Goal: Task Accomplishment & Management: Use online tool/utility

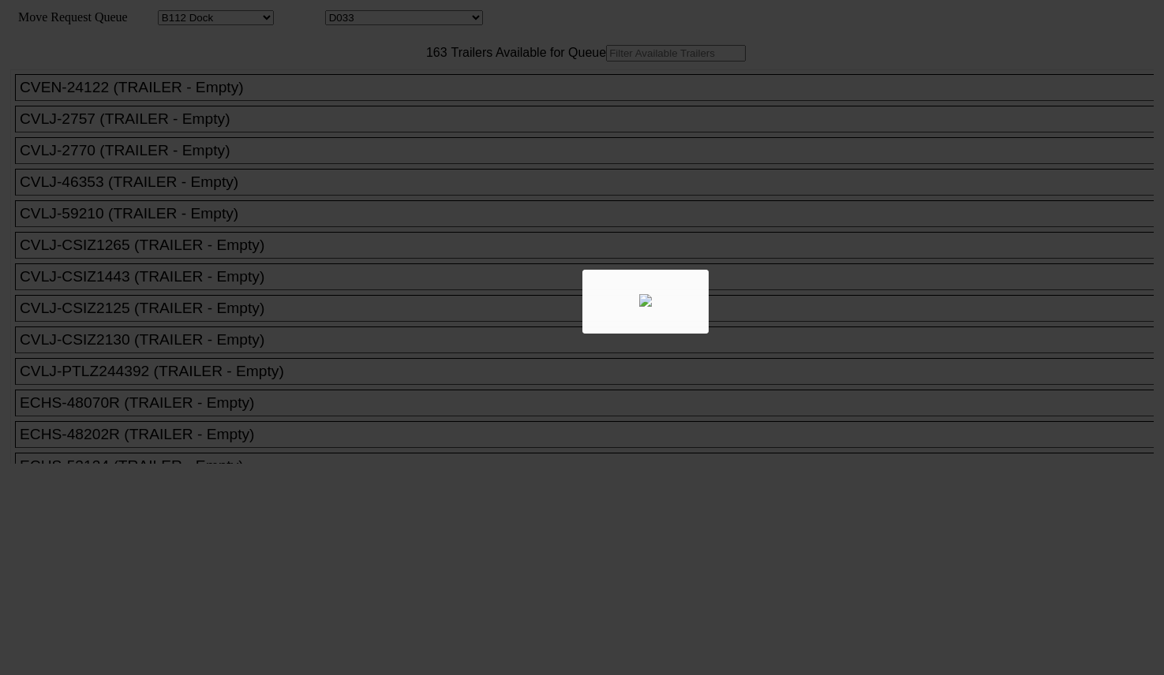
select select "121"
select select "3279"
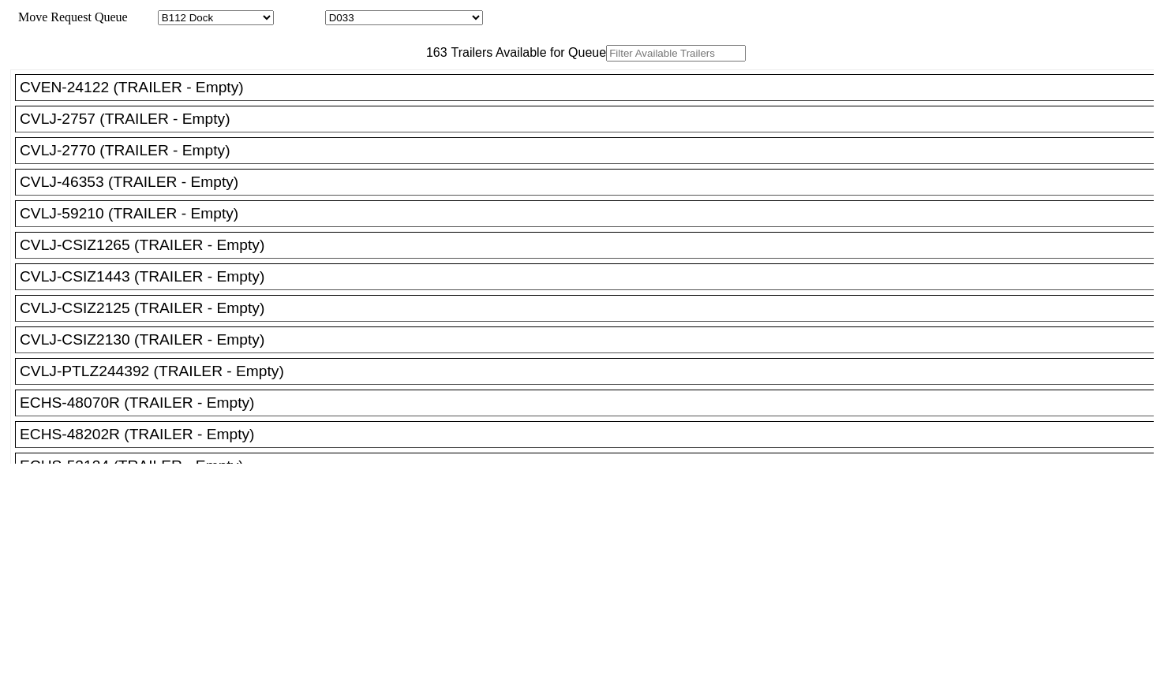
click at [606, 62] on input "text" at bounding box center [676, 53] width 140 height 17
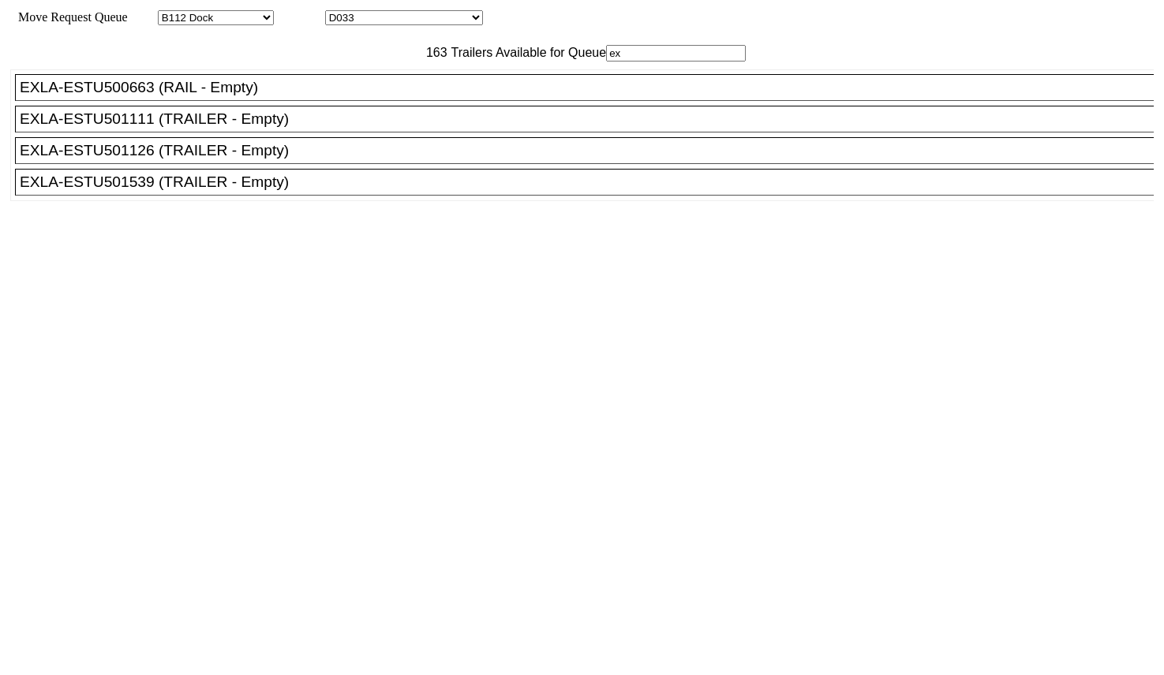
type input "ex"
click at [265, 201] on ul "CVEN-24122 (TRAILER - Empty) CVLJ-2757 (TRAILER - Empty) CVLJ-2770 (TRAILER - E…" at bounding box center [582, 135] width 1145 height 132
click at [281, 191] on div "EXLA-ESTU501539 (TRAILER - Empty)" at bounding box center [591, 182] width 1143 height 17
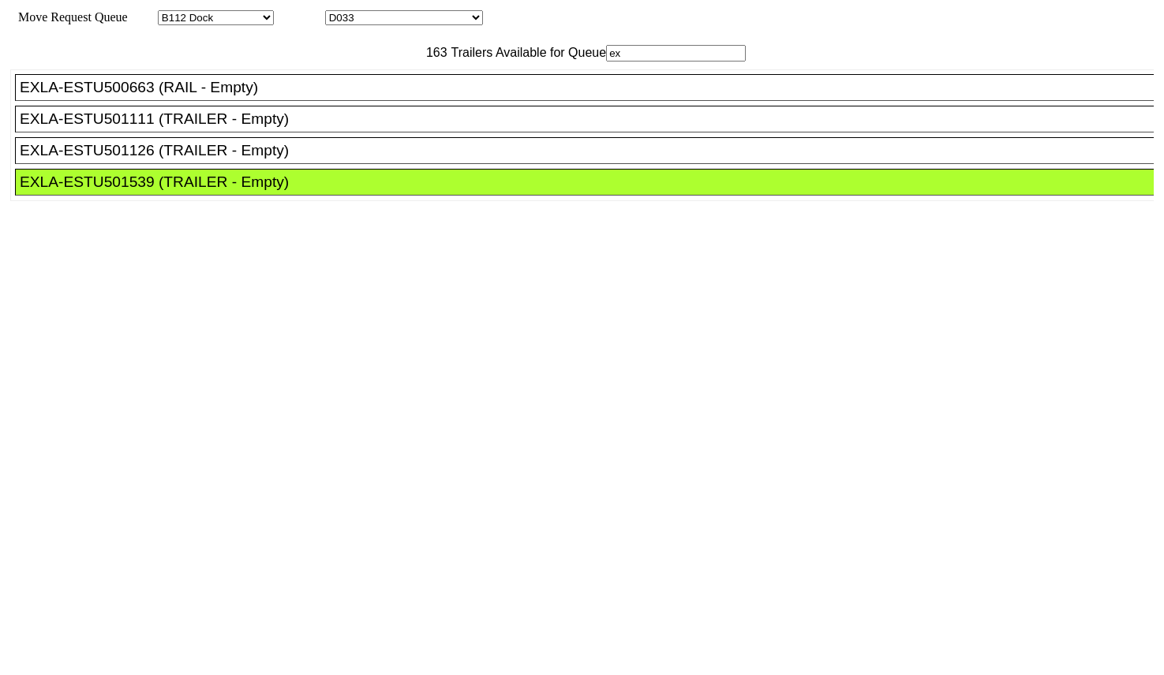
drag, startPoint x: 533, startPoint y: 217, endPoint x: 530, endPoint y: 226, distance: 9.2
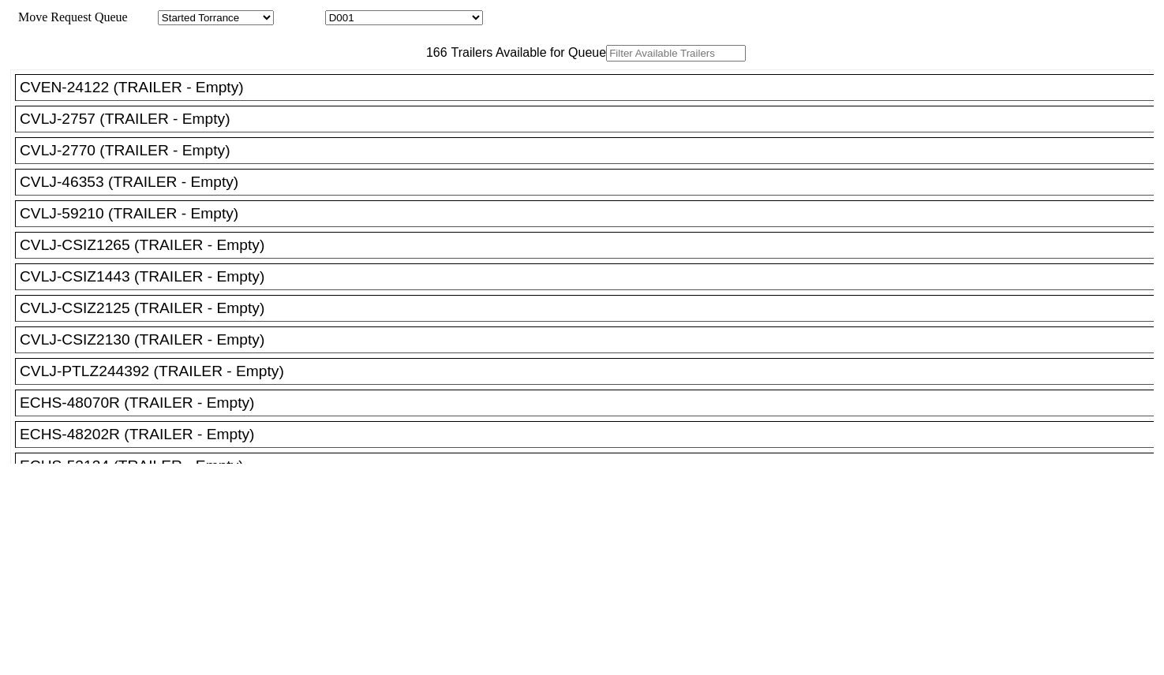
drag, startPoint x: 326, startPoint y: 100, endPoint x: 338, endPoint y: 96, distance: 12.5
click at [606, 62] on input "text" at bounding box center [676, 53] width 140 height 17
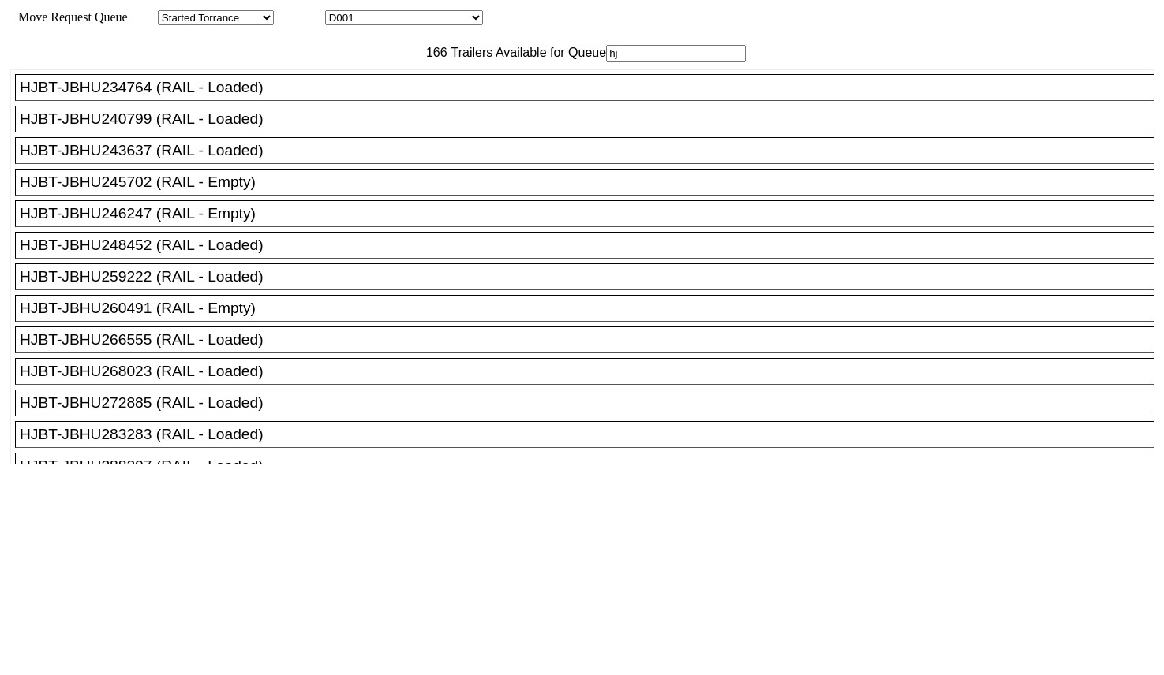
type input "hj"
click at [275, 317] on div "HJBT-JBHU260491 (RAIL - Empty)" at bounding box center [591, 308] width 1143 height 17
